Goal: Information Seeking & Learning: Learn about a topic

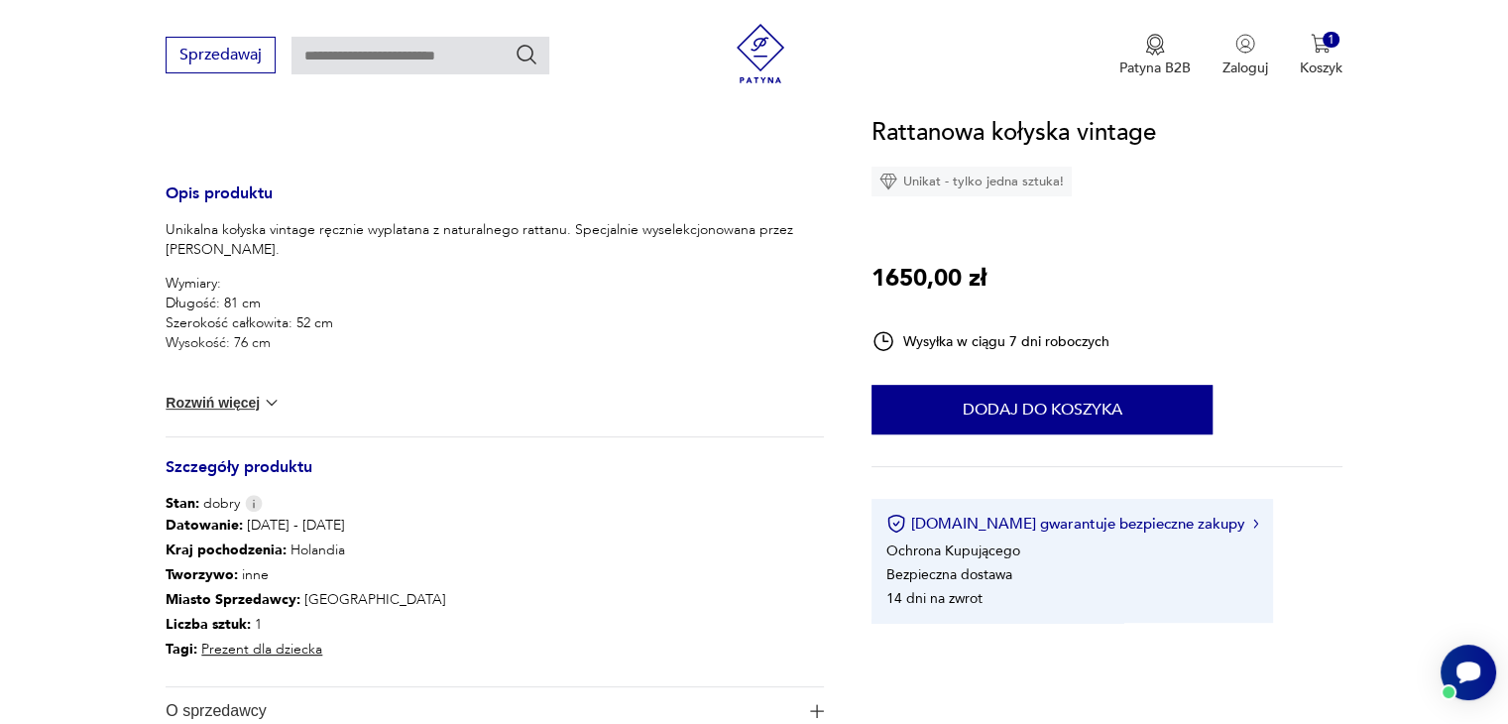
scroll to position [661, 0]
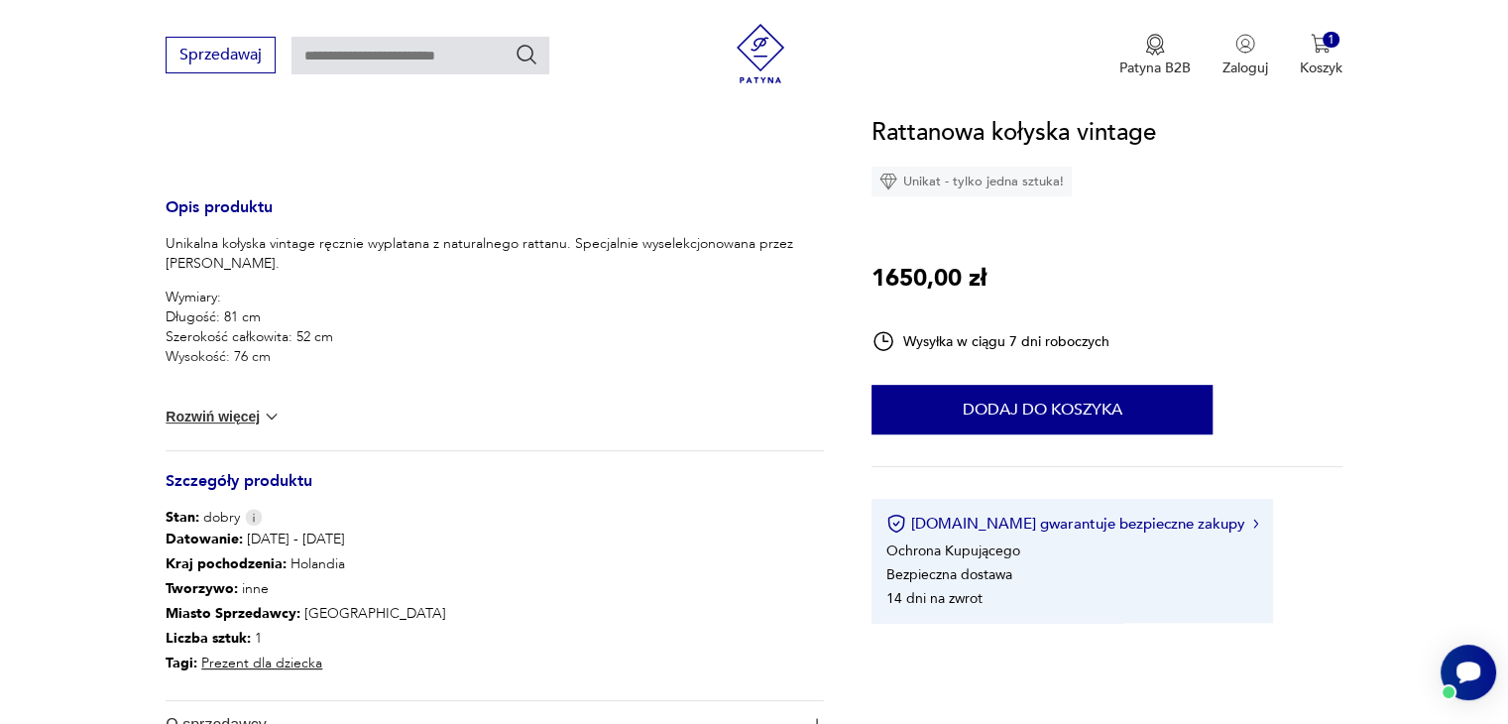
click at [234, 417] on button "Rozwiń więcej" at bounding box center [223, 416] width 115 height 20
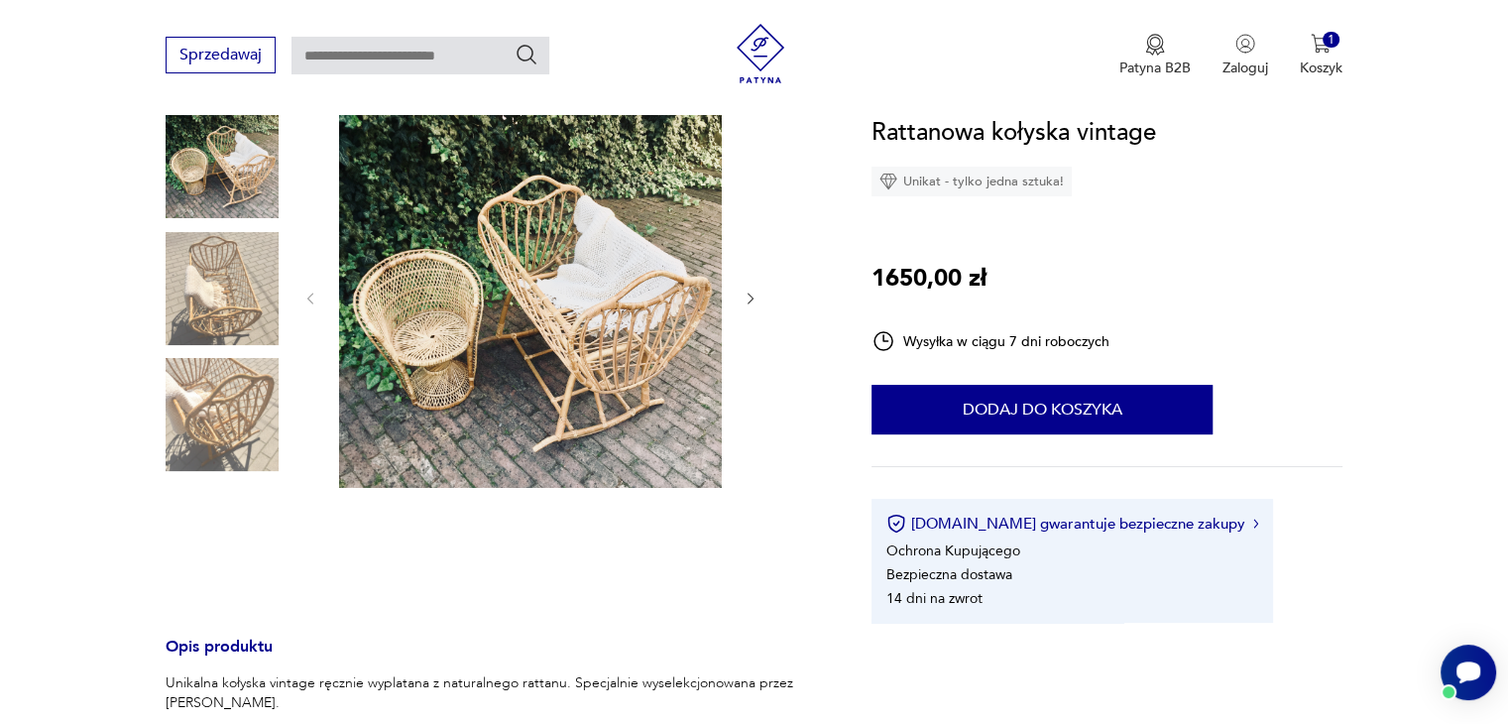
scroll to position [125, 0]
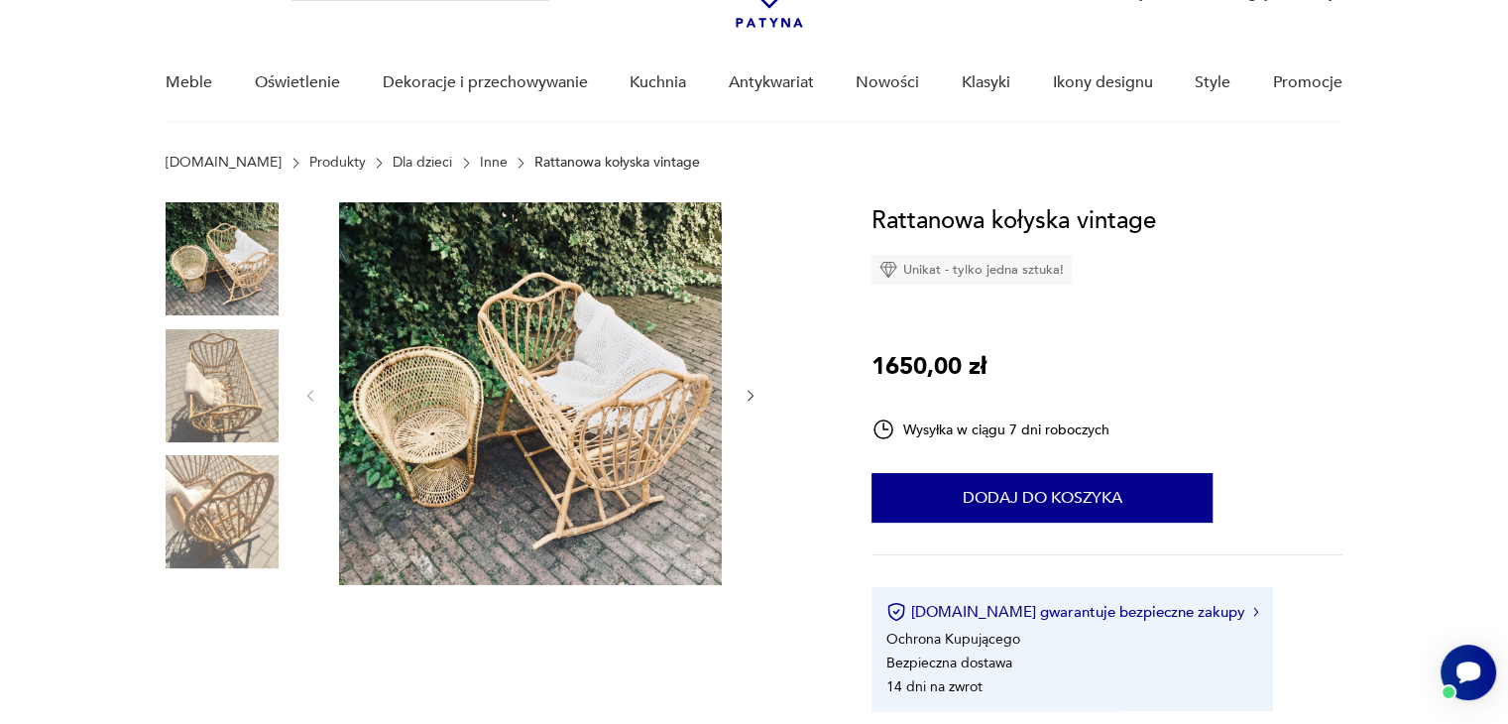
click at [242, 402] on img at bounding box center [222, 385] width 113 height 113
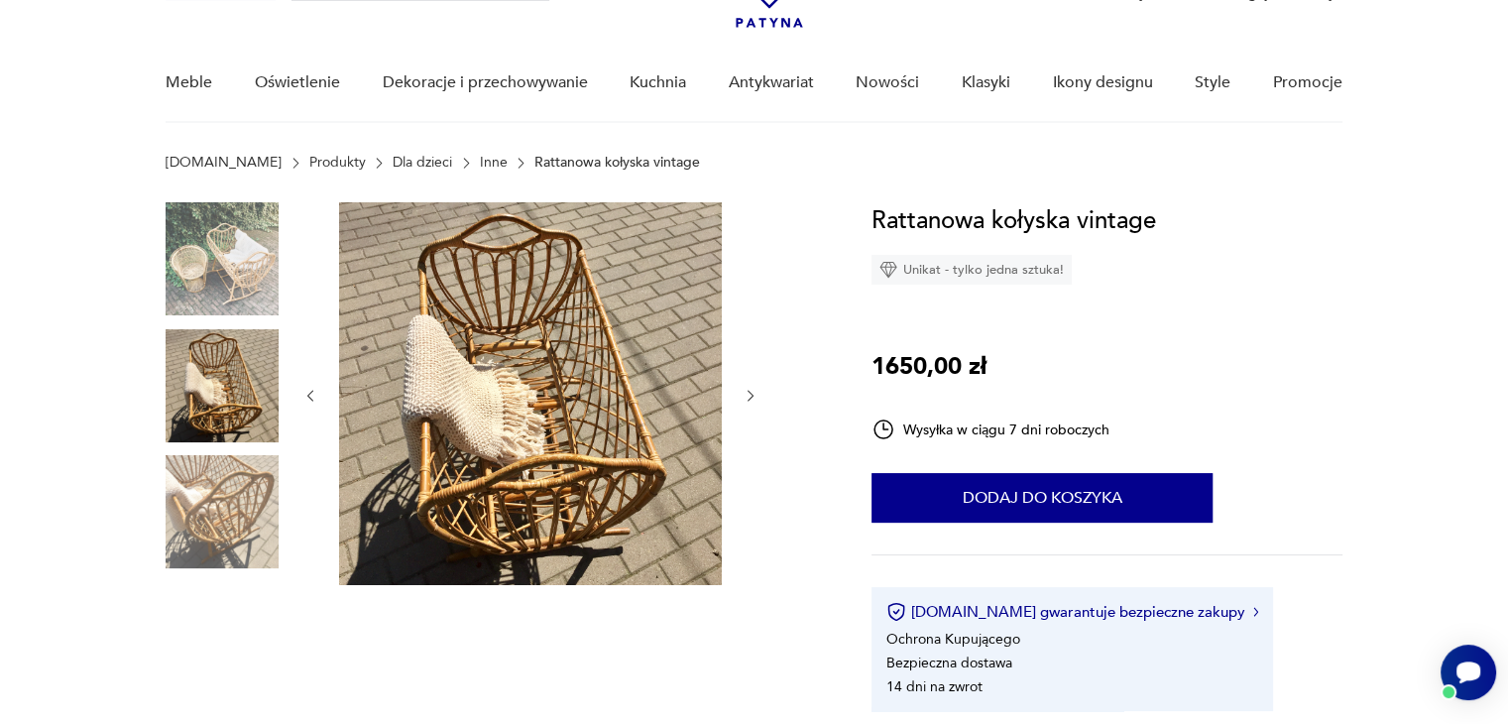
click at [225, 557] on img at bounding box center [222, 511] width 113 height 113
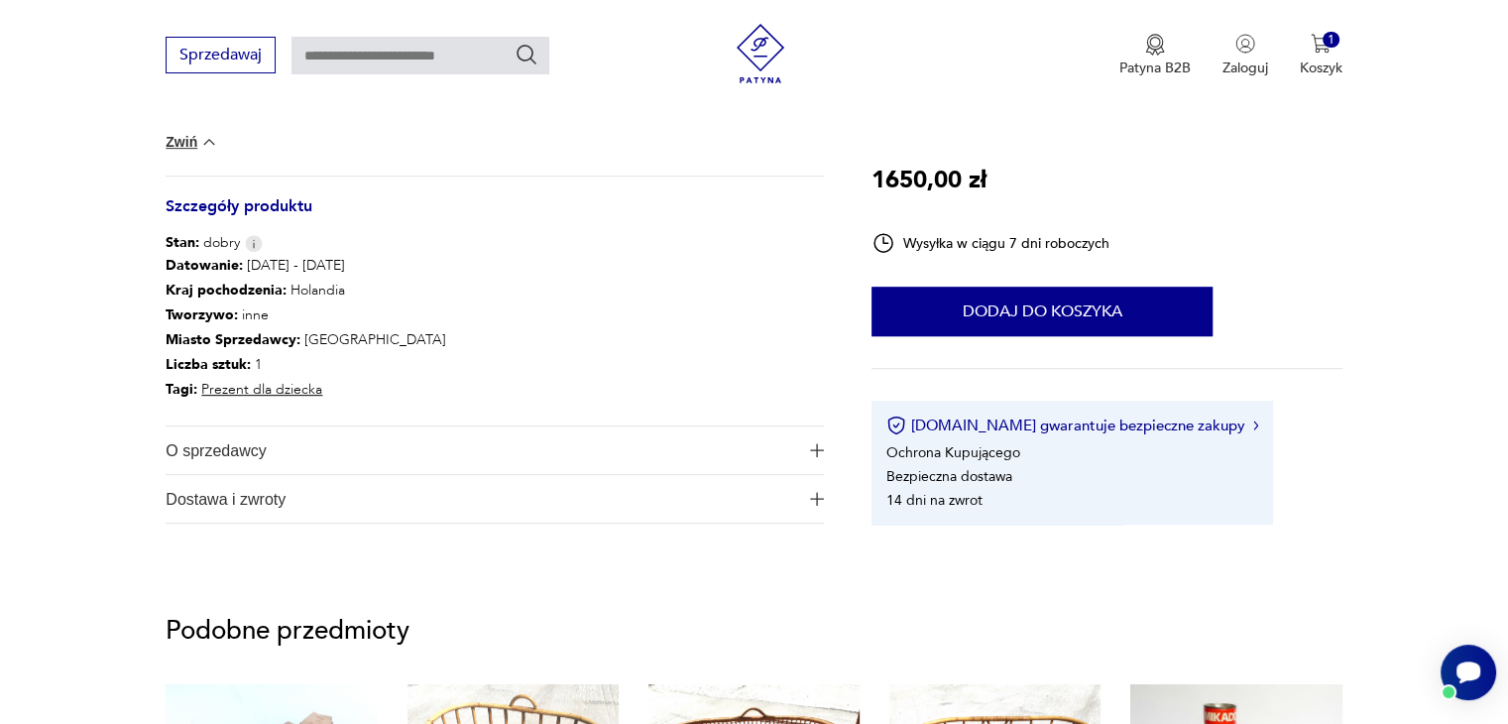
scroll to position [898, 0]
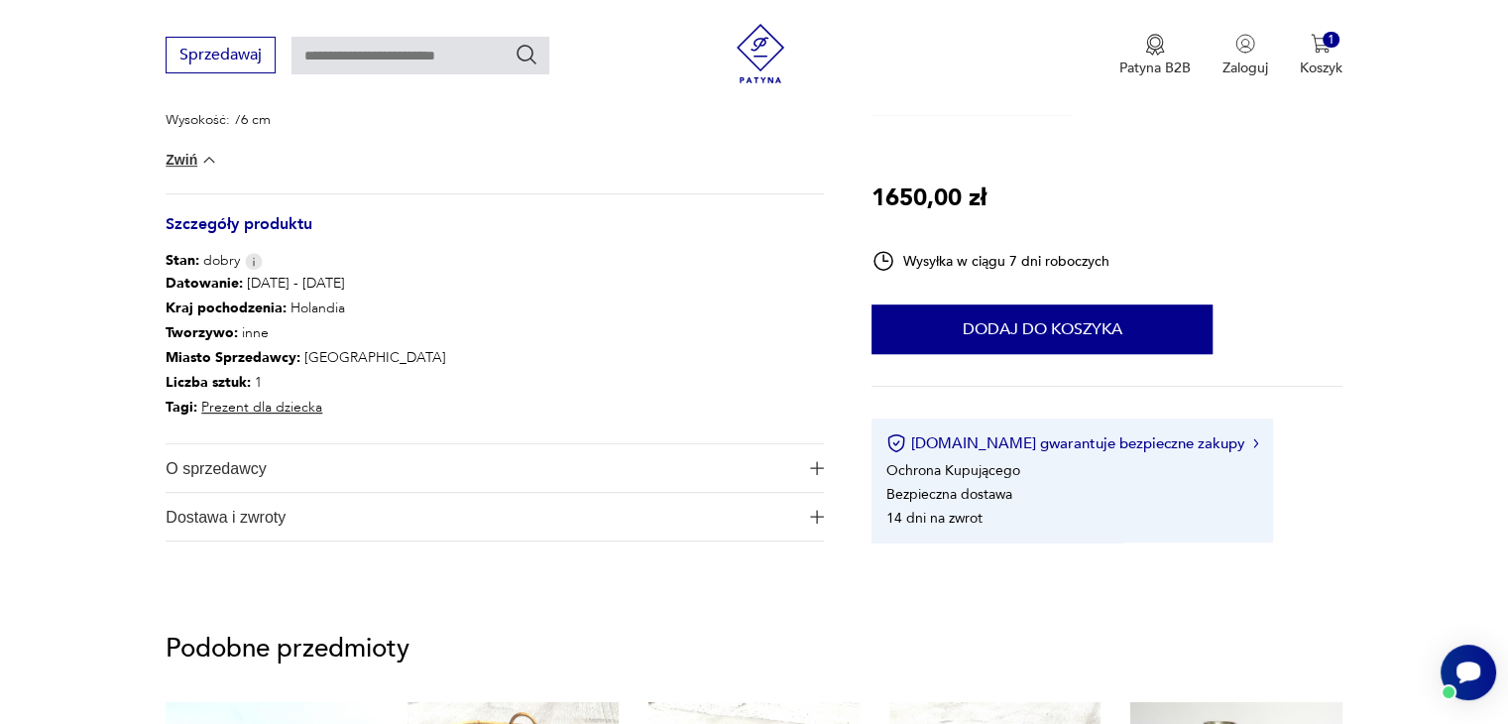
click at [437, 485] on span "O sprzedawcy" at bounding box center [481, 468] width 631 height 48
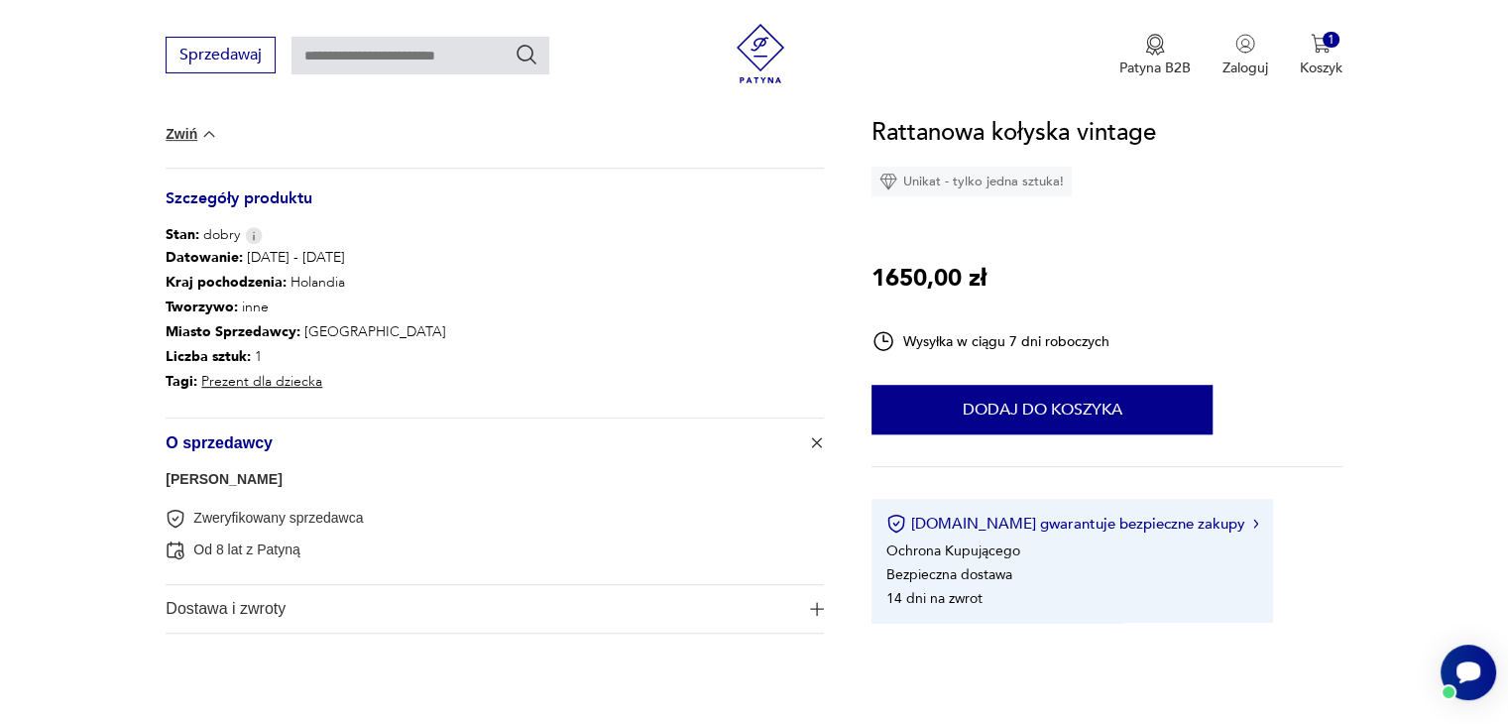
scroll to position [929, 0]
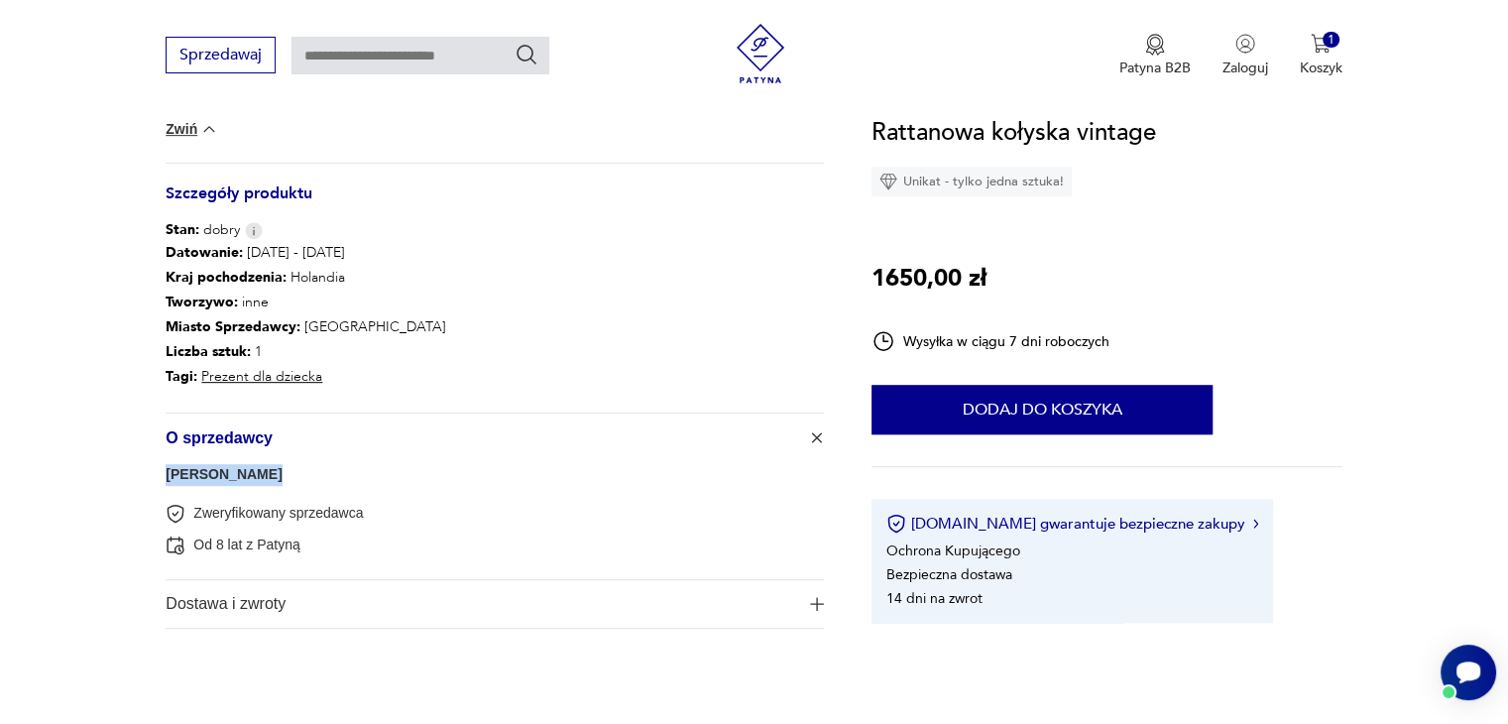
drag, startPoint x: 258, startPoint y: 473, endPoint x: 155, endPoint y: 473, distance: 103.1
click at [155, 473] on section "Opis produktu Unikalna kołyska vintage ręcznie wyplatana z naturalnego rattanu.…" at bounding box center [754, 37] width 1508 height 1278
copy link "Franzo rattan"
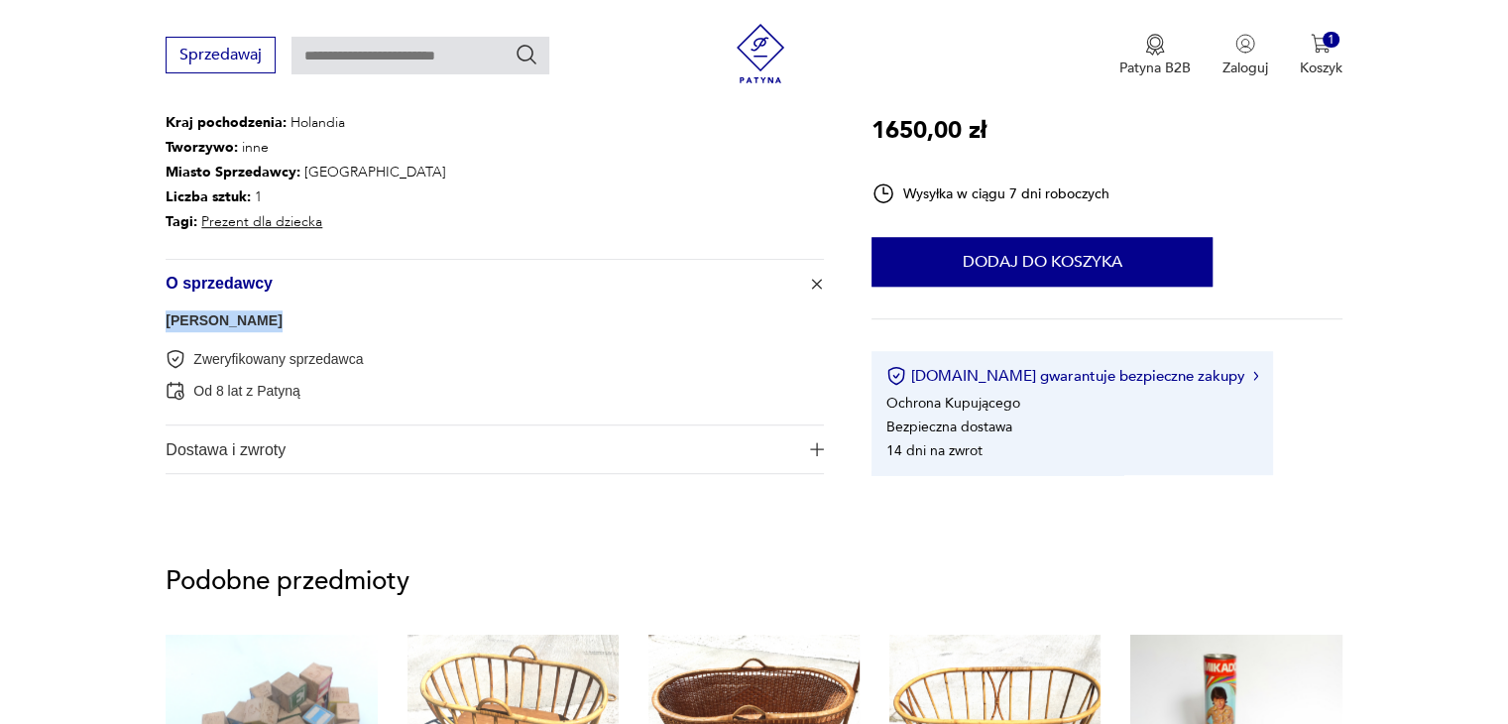
drag, startPoint x: 256, startPoint y: 322, endPoint x: 163, endPoint y: 322, distance: 93.2
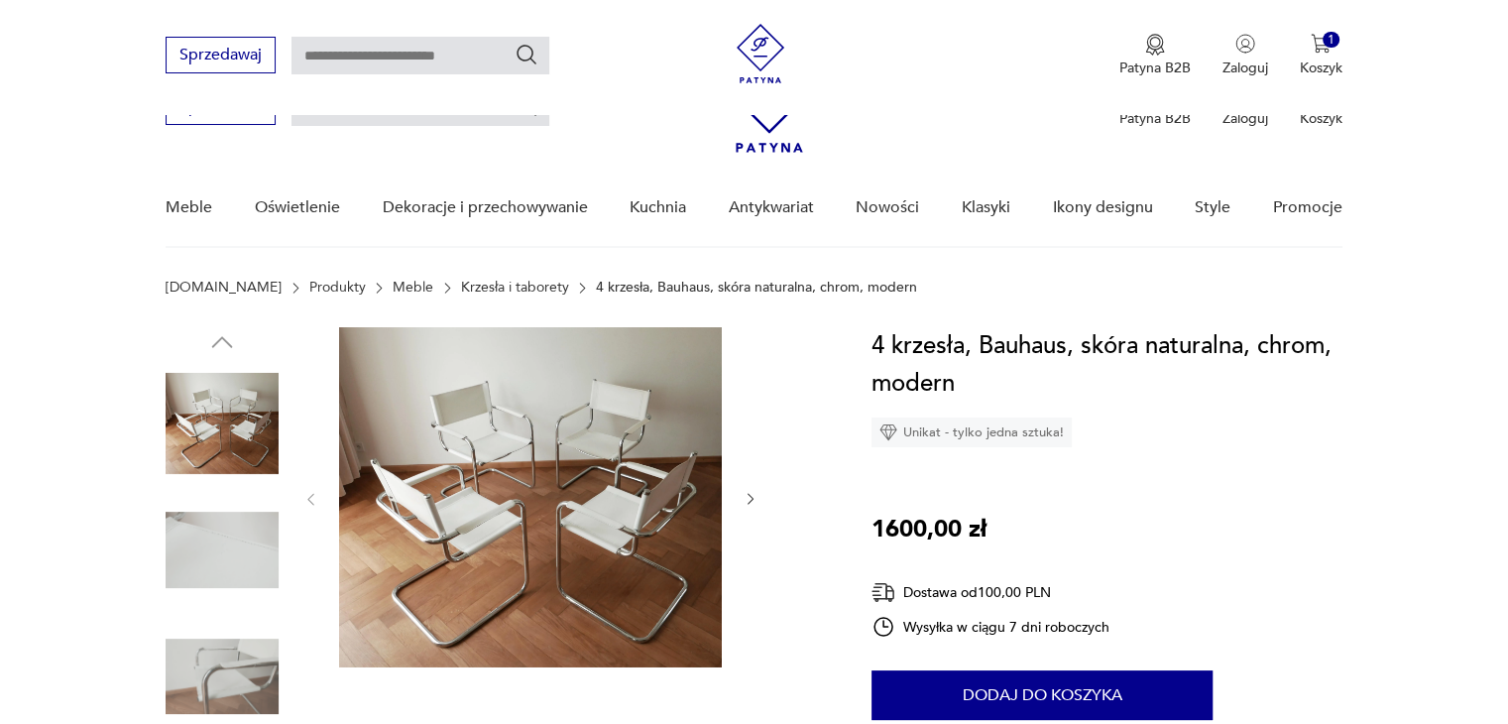
scroll to position [861, 0]
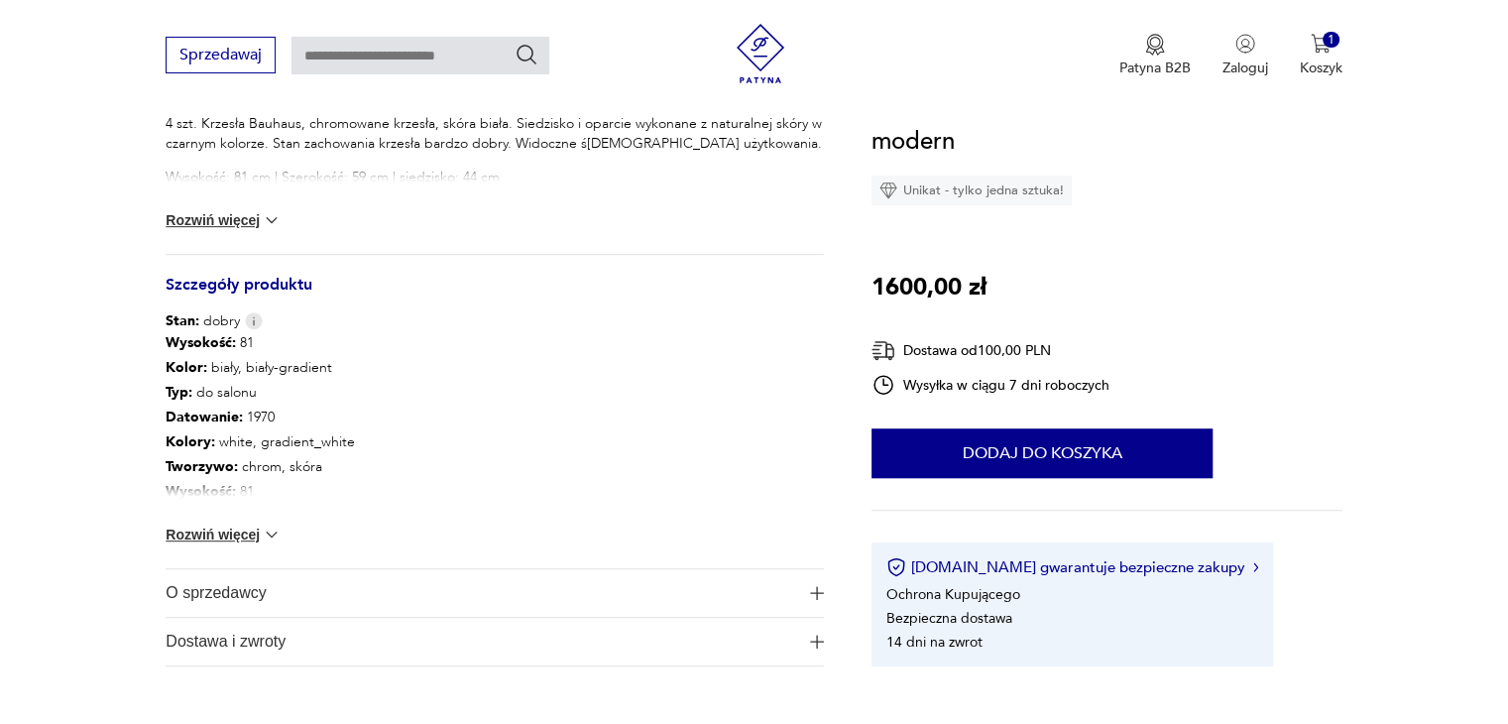
drag, startPoint x: 0, startPoint y: 0, endPoint x: 1522, endPoint y: 207, distance: 1535.8
click at [245, 201] on div "4 szt. Krzesła Bauhaus, chromowane krzesła, skóra biała. Siedzisko i oparcie wy…" at bounding box center [495, 184] width 658 height 140
click at [242, 217] on button "Rozwiń więcej" at bounding box center [223, 220] width 115 height 20
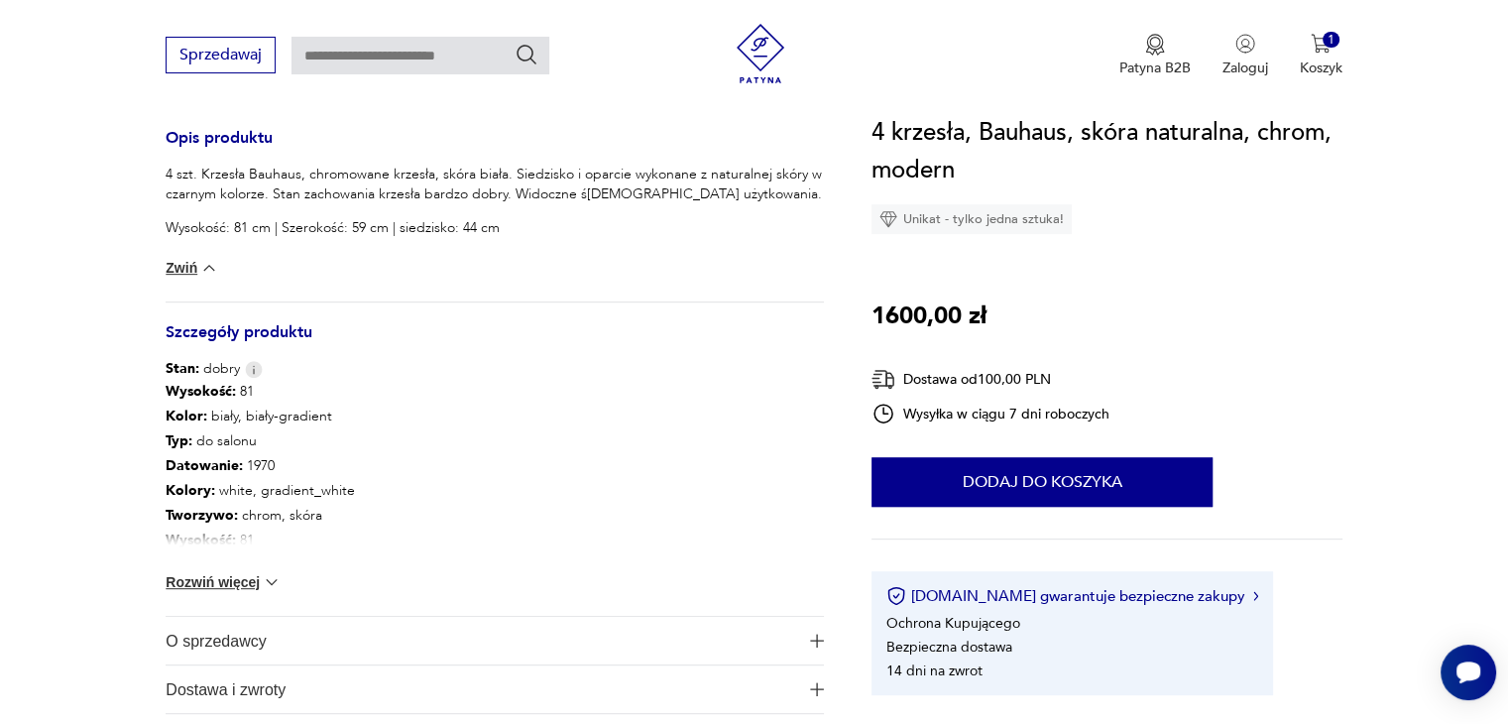
scroll to position [950, 0]
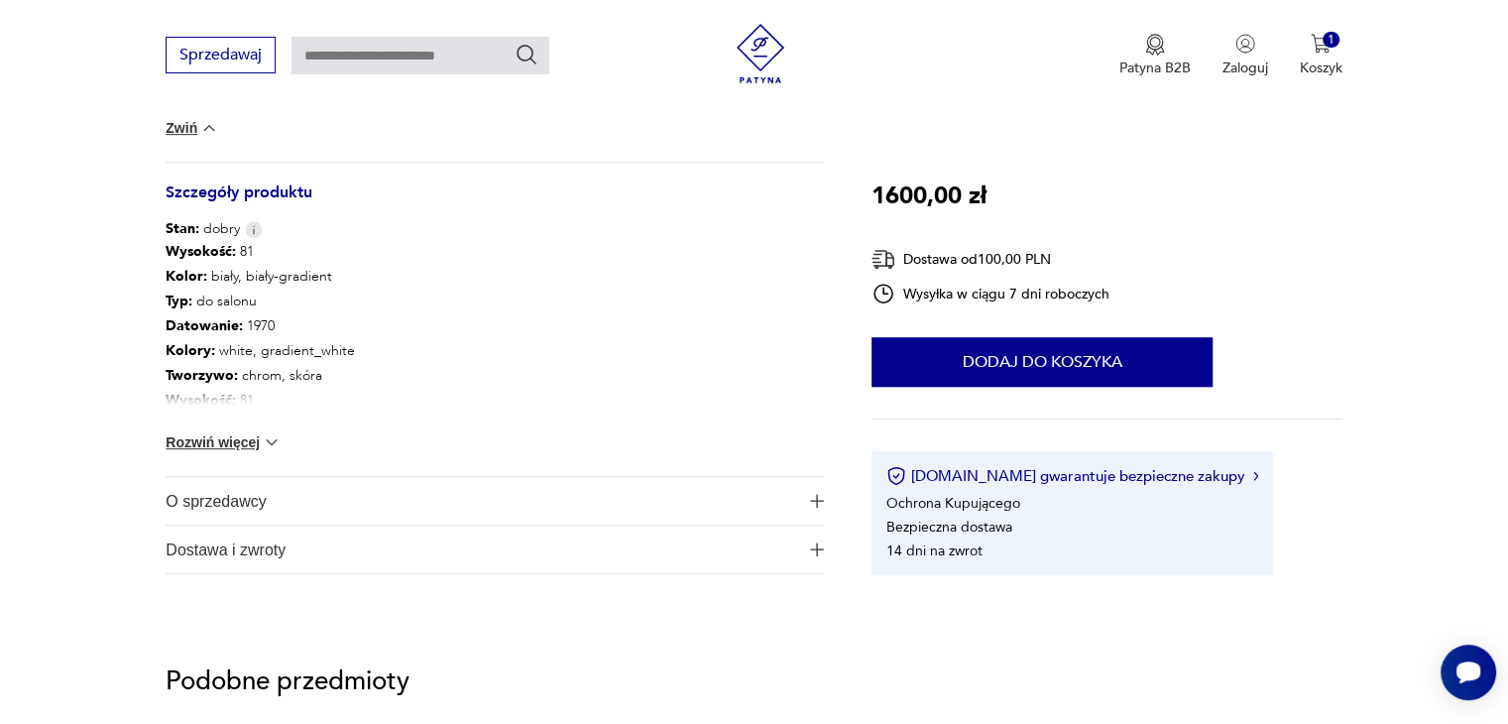
click at [221, 429] on div "Wysokość : 81 Kolor: biały, biały-gradient Typ : do salonu Datowanie : 1970 Kol…" at bounding box center [495, 357] width 658 height 237
click at [214, 473] on div "Wysokość : 81 Kolor: biały, biały-gradient Typ : do salonu Datowanie : 1970 Kol…" at bounding box center [495, 357] width 658 height 237
click at [218, 496] on span "O sprzedawcy" at bounding box center [481, 501] width 631 height 48
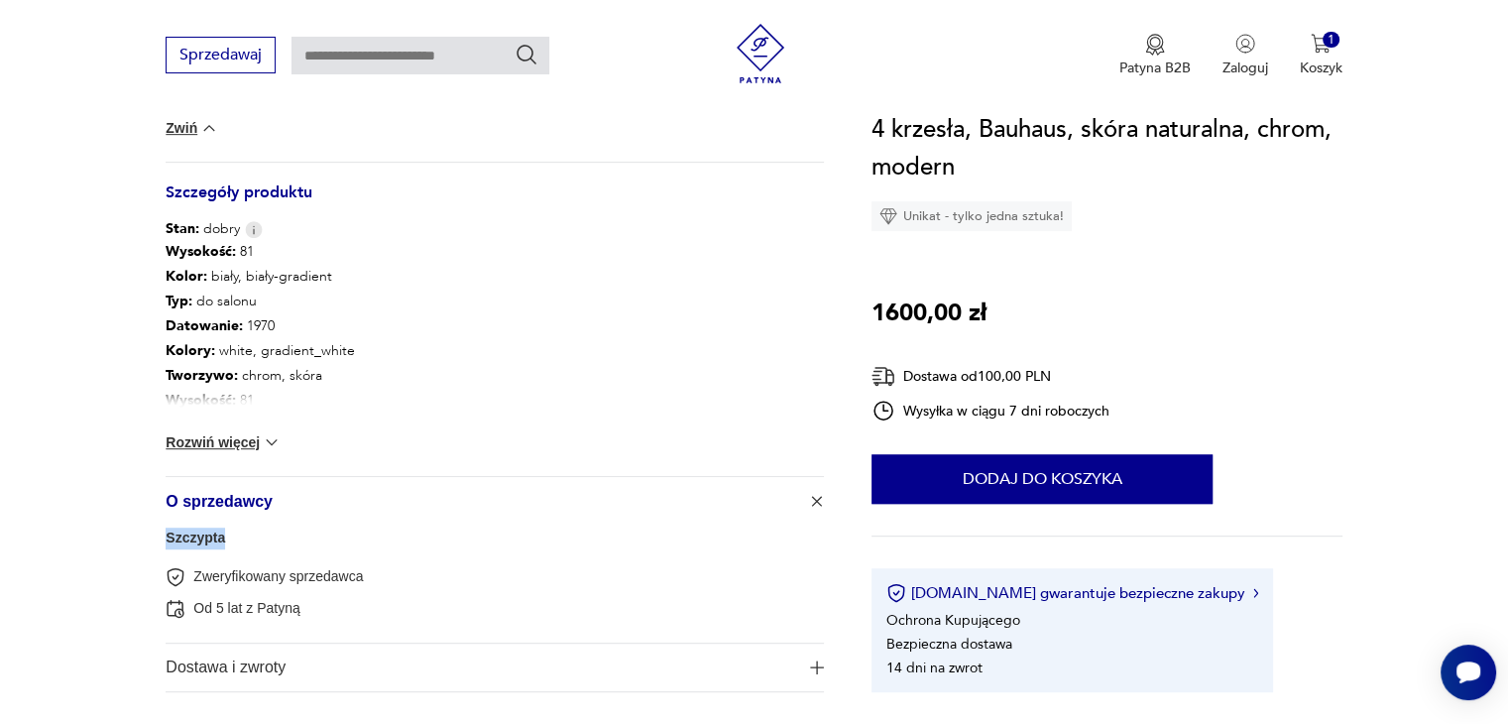
drag, startPoint x: 245, startPoint y: 540, endPoint x: 167, endPoint y: 540, distance: 78.3
click at [167, 540] on div "Szczypta Zweryfikowany sprzedawca Od 5 lat z Patyną" at bounding box center [495, 583] width 658 height 118
copy link "Szczypta"
